Goal: Task Accomplishment & Management: Manage account settings

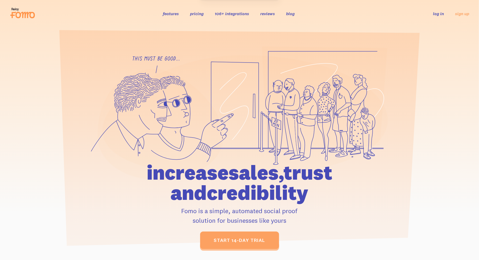
click at [438, 14] on link "log in" at bounding box center [439, 13] width 11 height 5
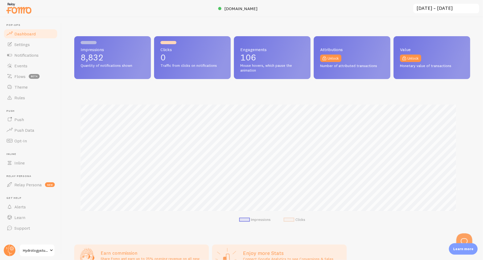
scroll to position [140, 392]
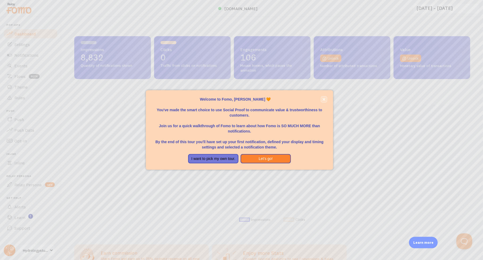
click at [323, 98] on icon "close," at bounding box center [324, 99] width 3 height 3
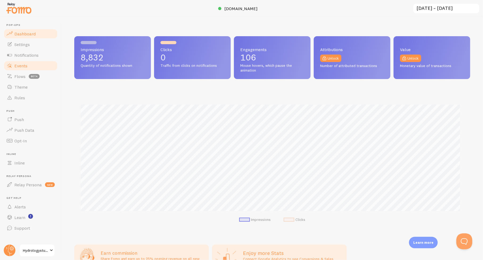
click at [20, 65] on span "Events" at bounding box center [20, 65] width 13 height 5
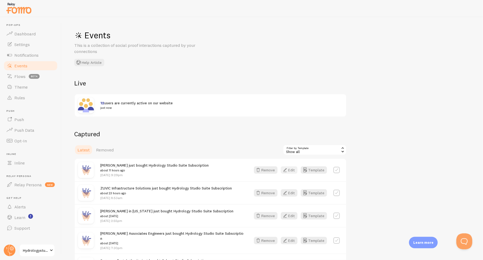
click at [292, 170] on button "Edit" at bounding box center [289, 169] width 17 height 7
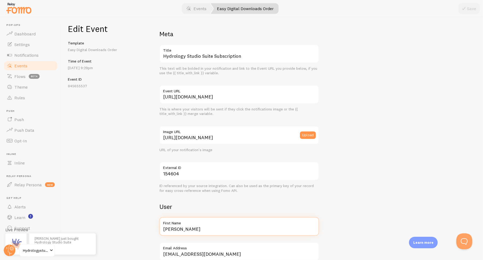
click at [219, 230] on input "[PERSON_NAME]" at bounding box center [240, 226] width 160 height 19
type input "[PERSON_NAME] in [GEOGRAPHIC_DATA][US_STATE]"
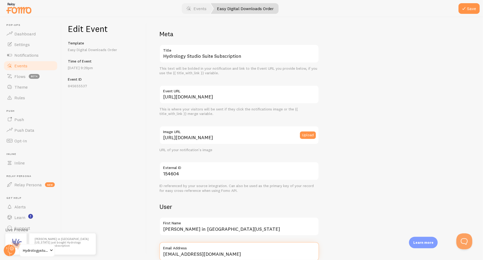
scroll to position [1, 0]
click at [470, 8] on button "Save" at bounding box center [469, 8] width 21 height 11
click at [15, 66] on span "Events" at bounding box center [20, 65] width 13 height 5
